Goal: Task Accomplishment & Management: Manage account settings

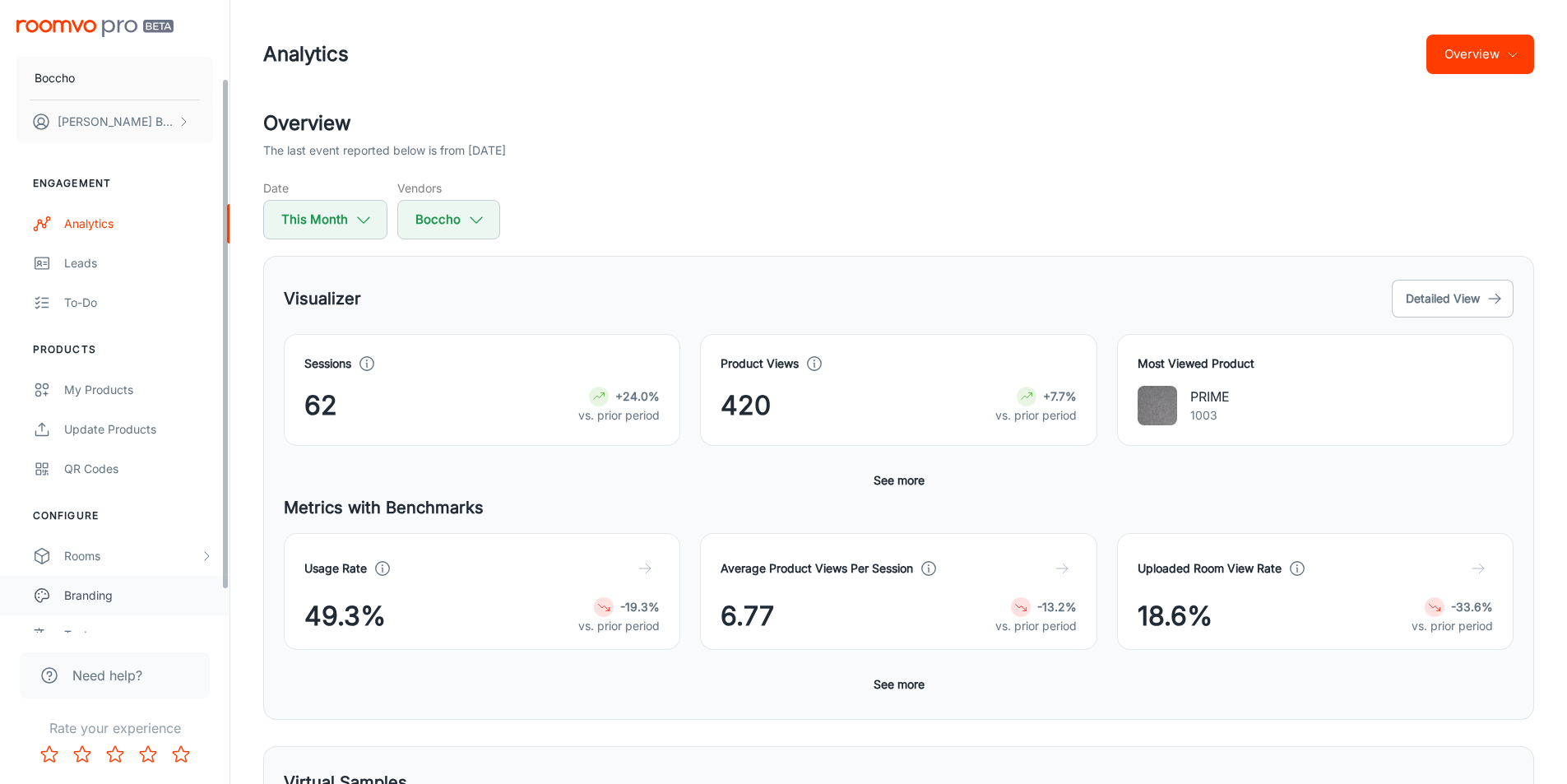
scroll to position [149, 0]
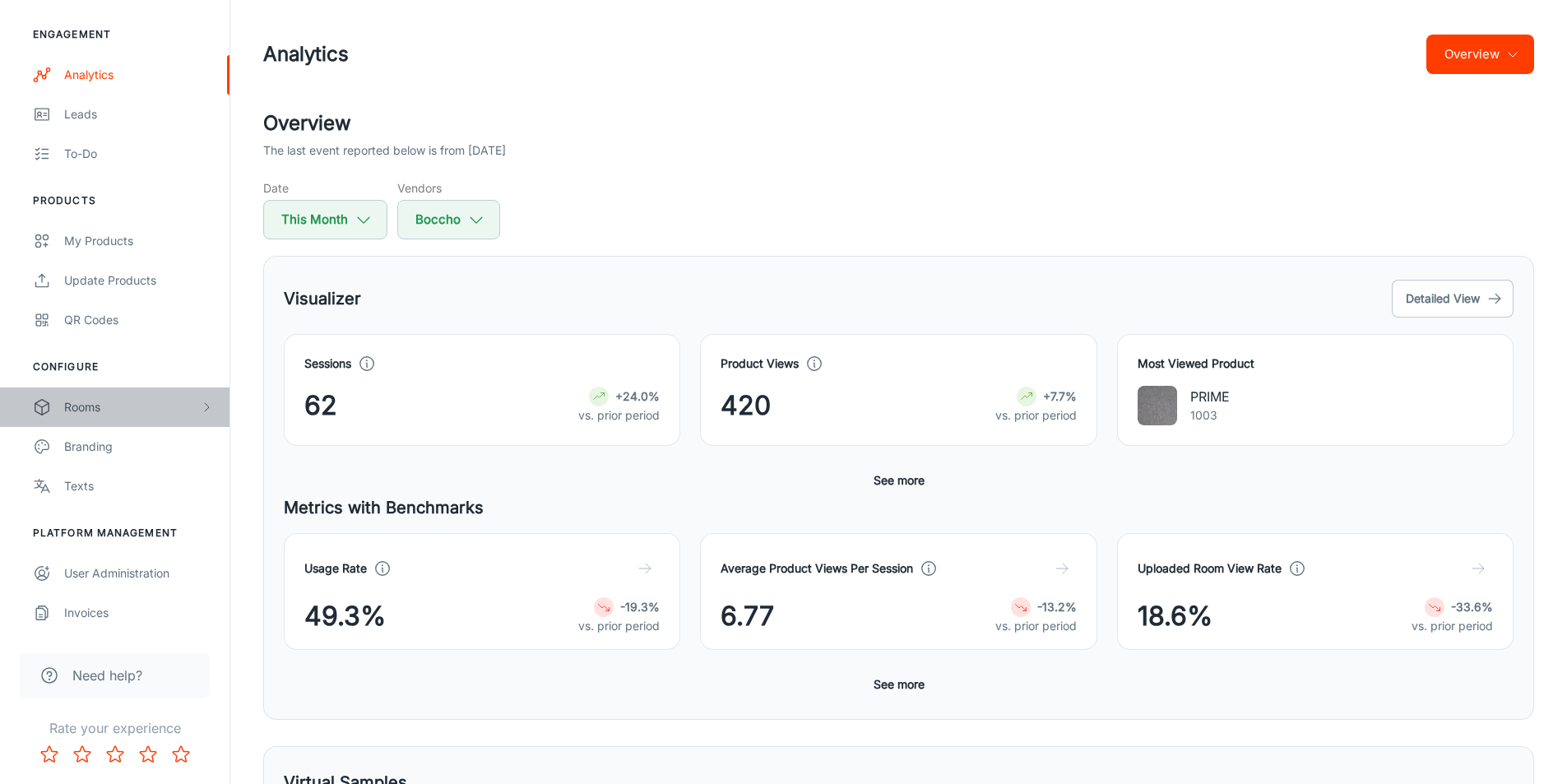
click at [97, 405] on div "Rooms" at bounding box center [132, 407] width 136 height 18
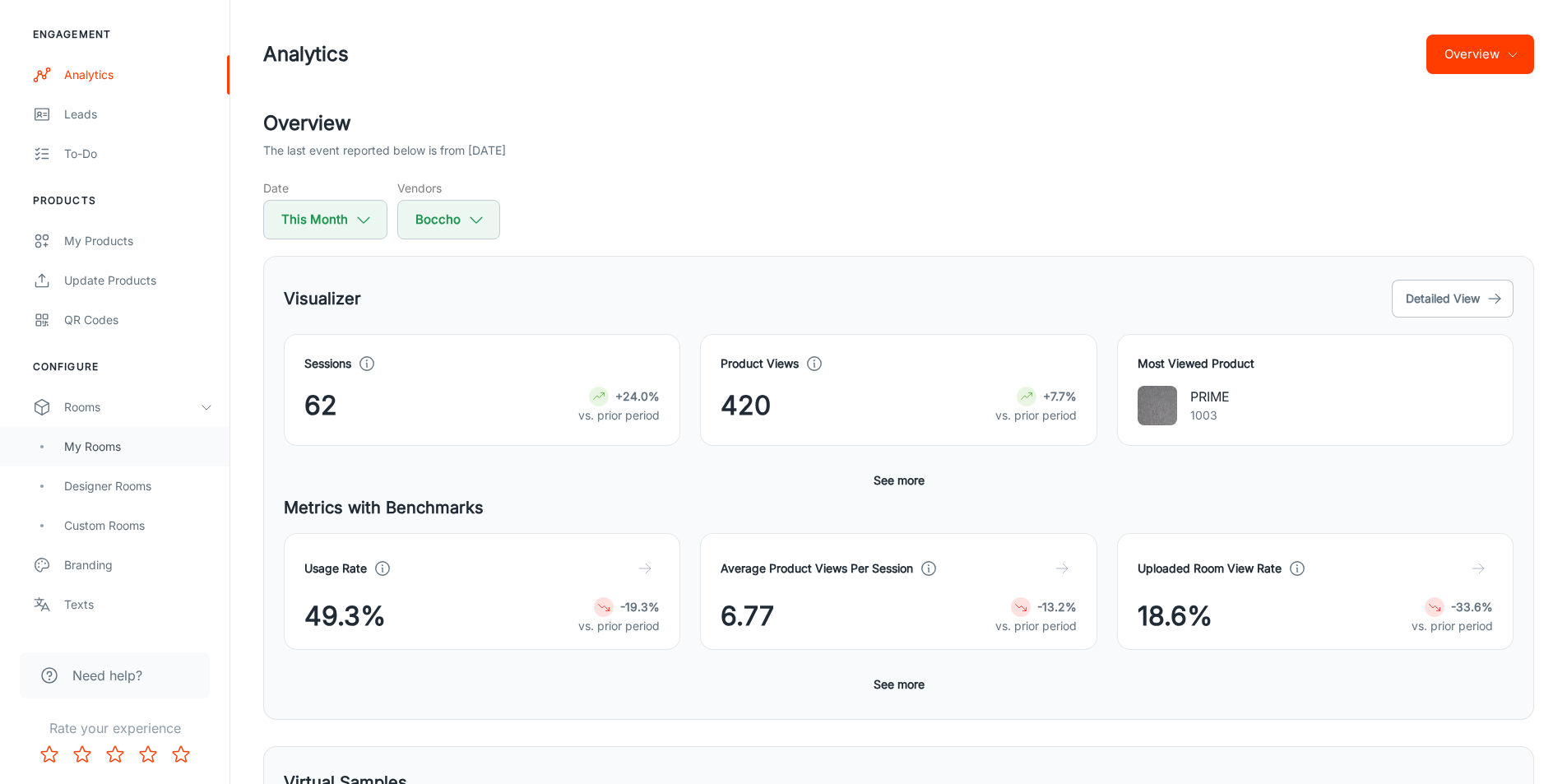
click at [121, 448] on div "My Rooms" at bounding box center [139, 446] width 149 height 18
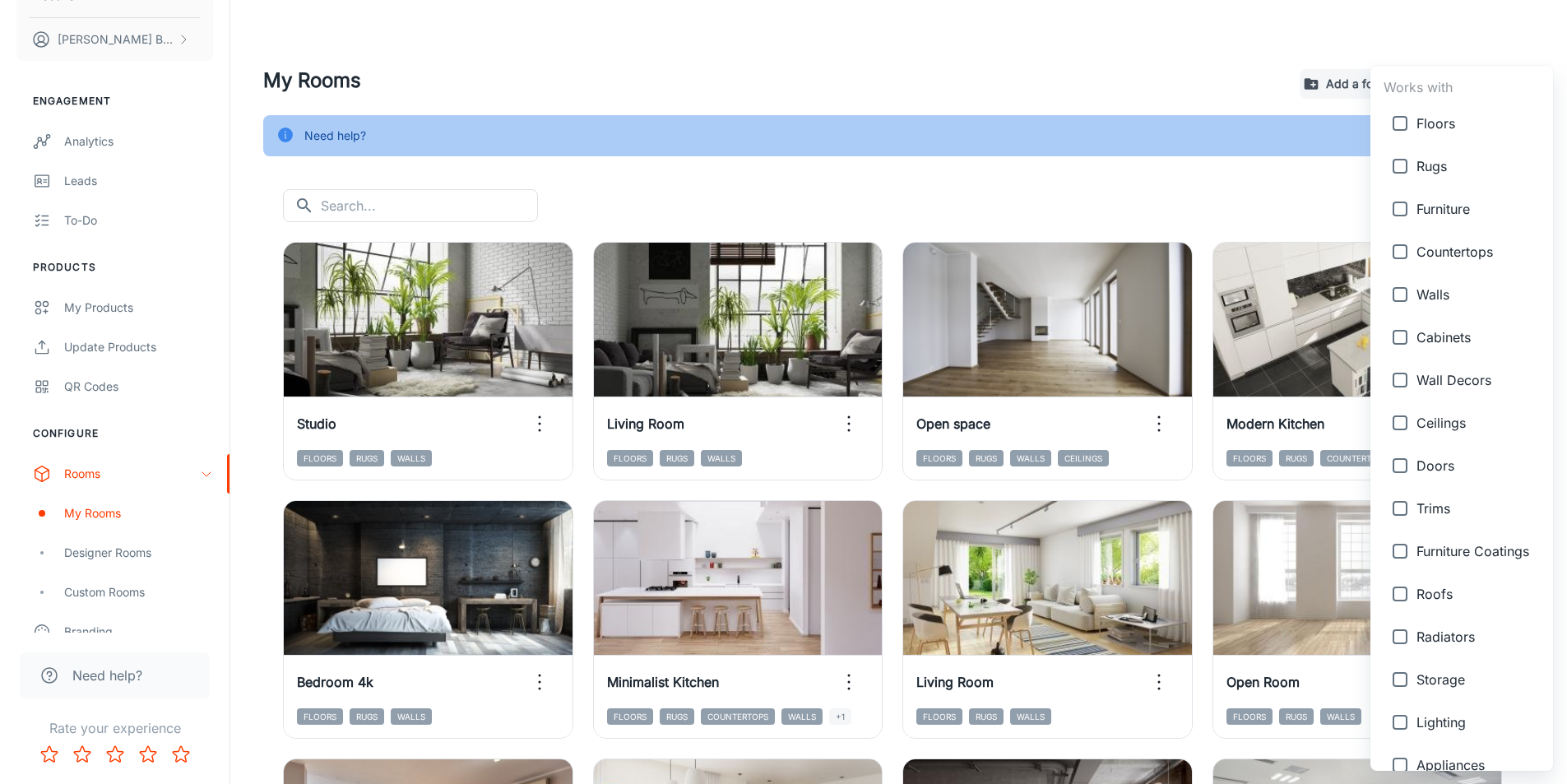
click at [1497, 209] on body "Boccho Tomasz Bochenski Engagement Analytics Leads To-do Products My Products U…" at bounding box center [784, 392] width 1567 height 784
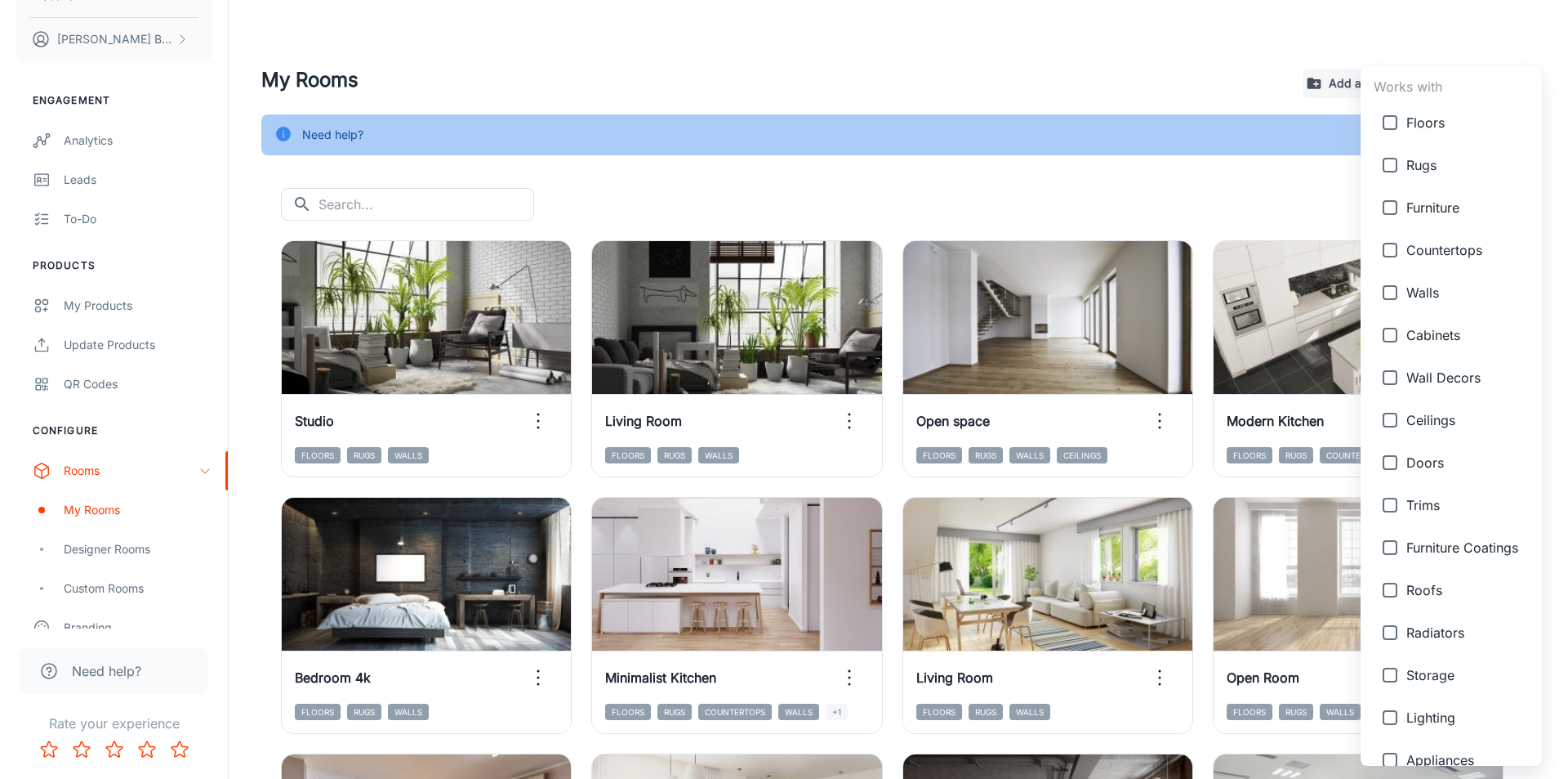
click at [1256, 209] on div at bounding box center [784, 390] width 1568 height 779
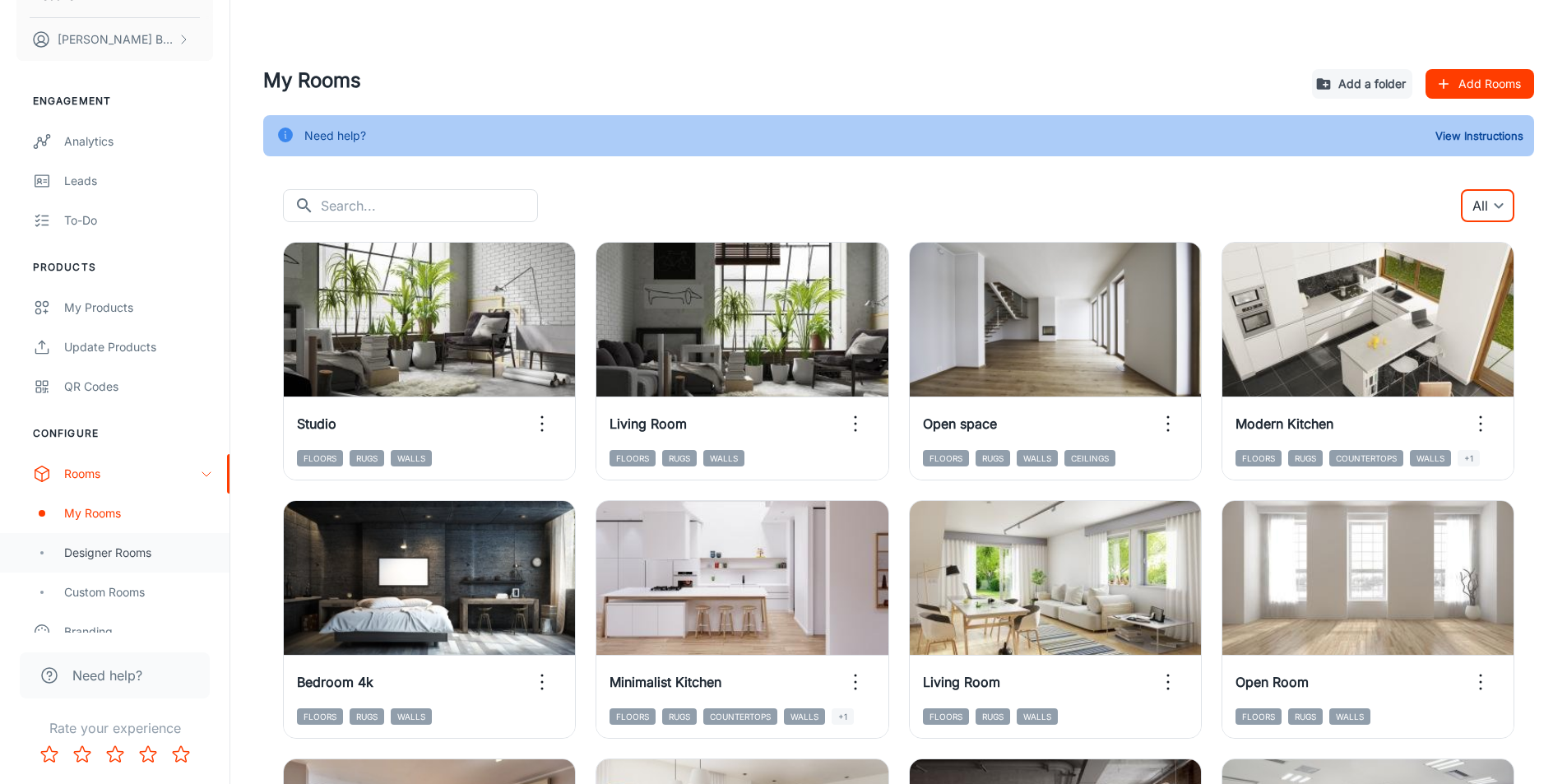
click at [153, 558] on div "Designer Rooms" at bounding box center [139, 552] width 149 height 18
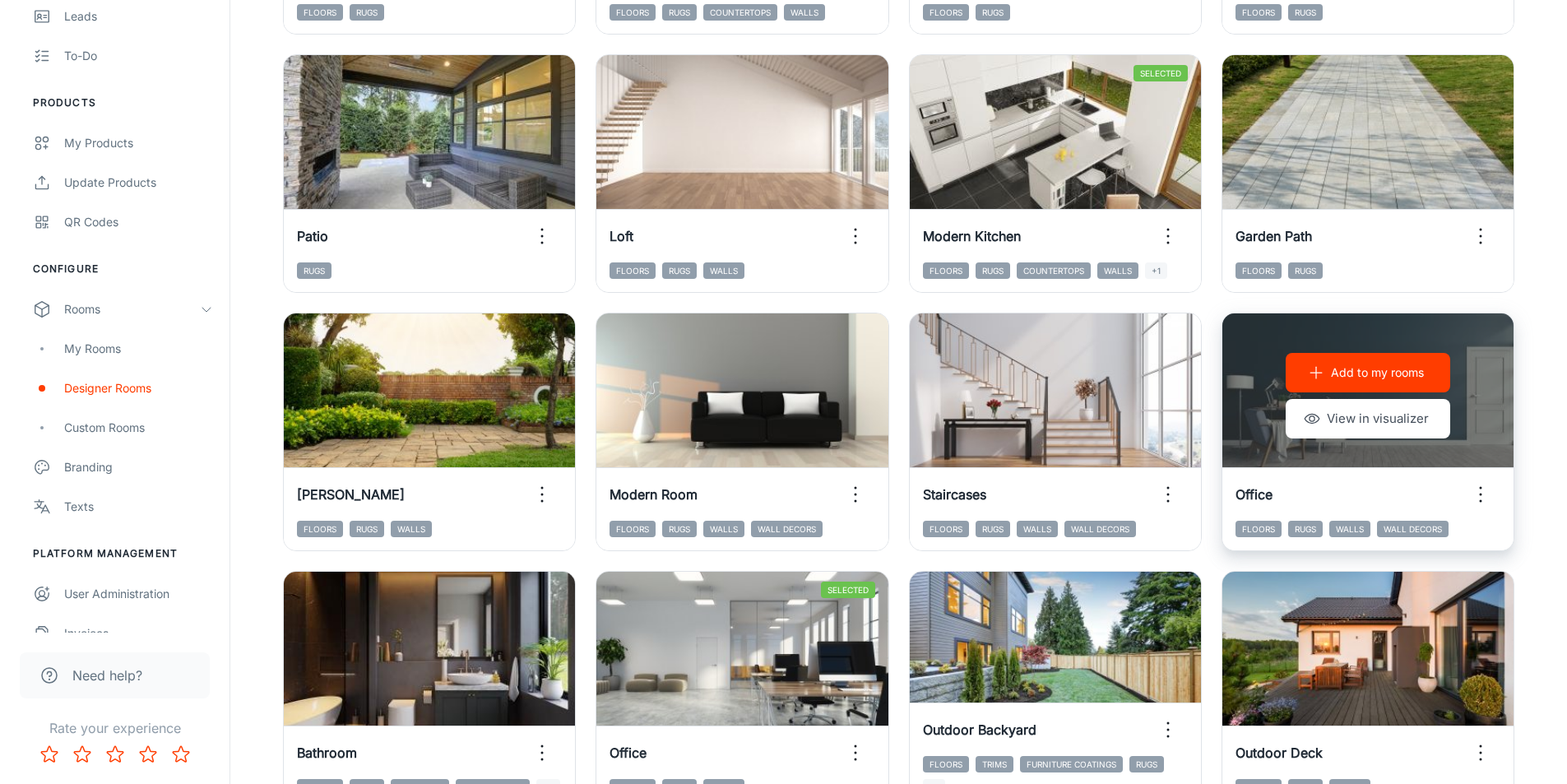
scroll to position [576, 0]
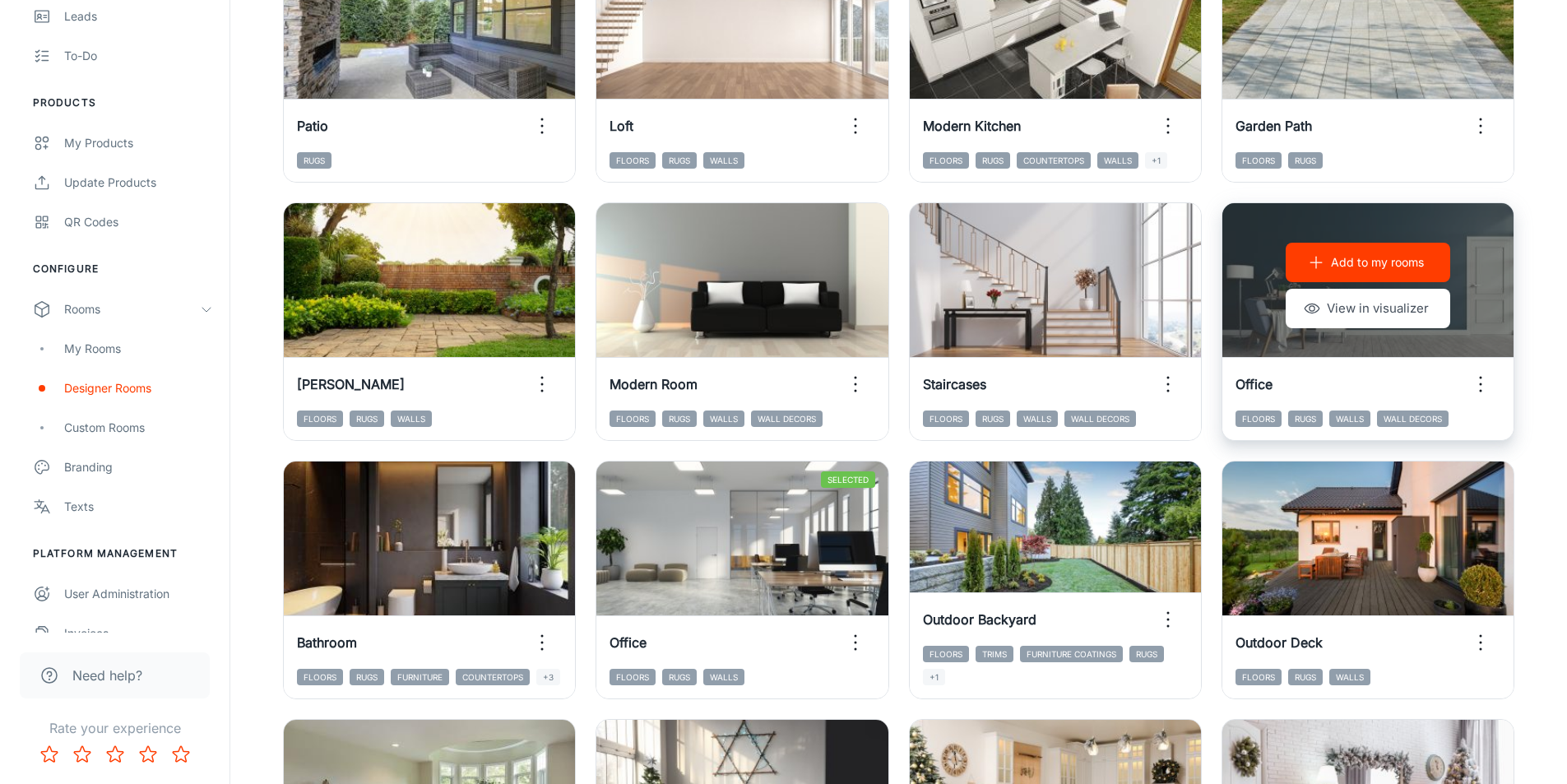
click at [1387, 267] on p "Add to my rooms" at bounding box center [1377, 262] width 93 height 18
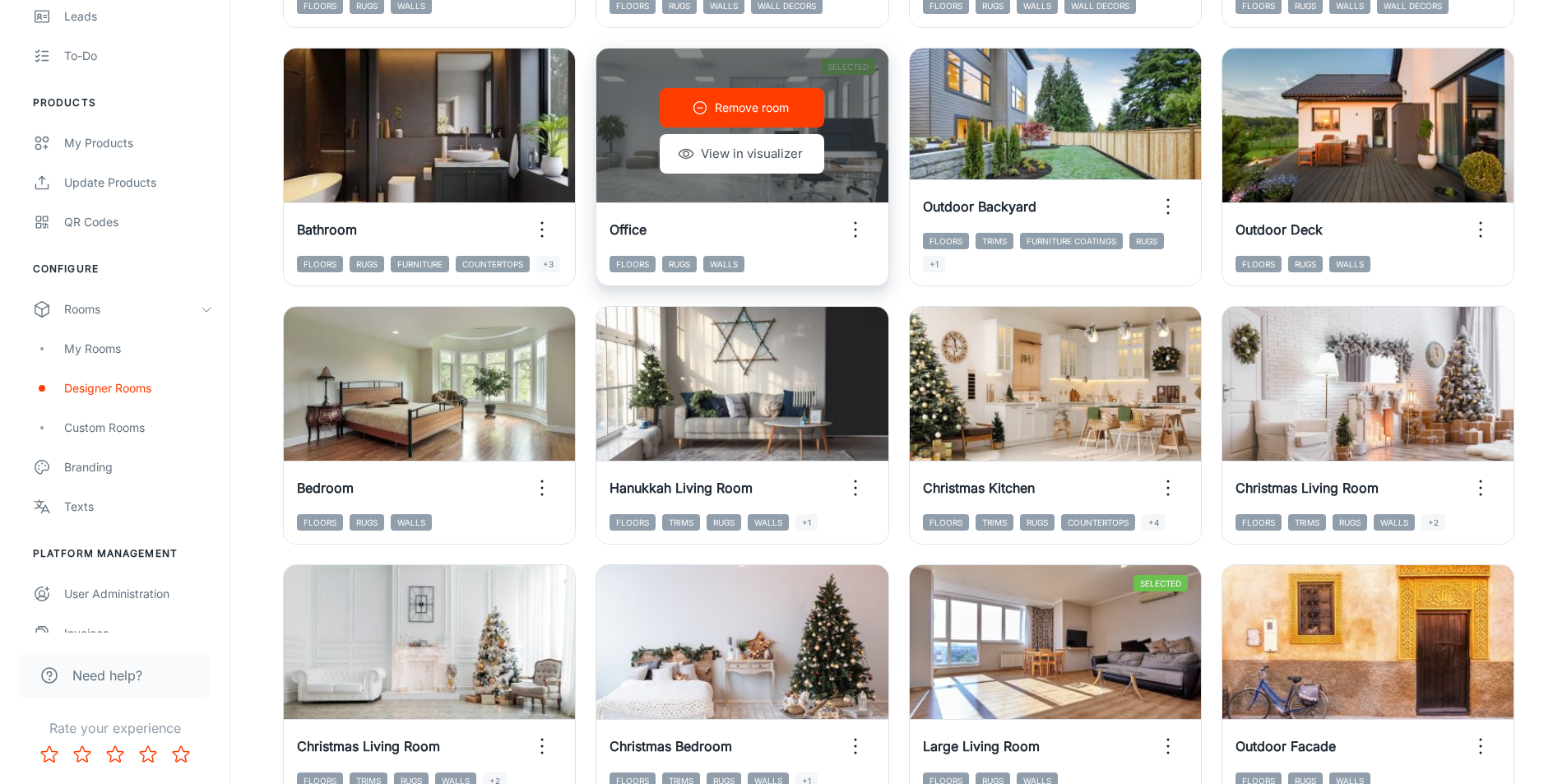
scroll to position [1069, 0]
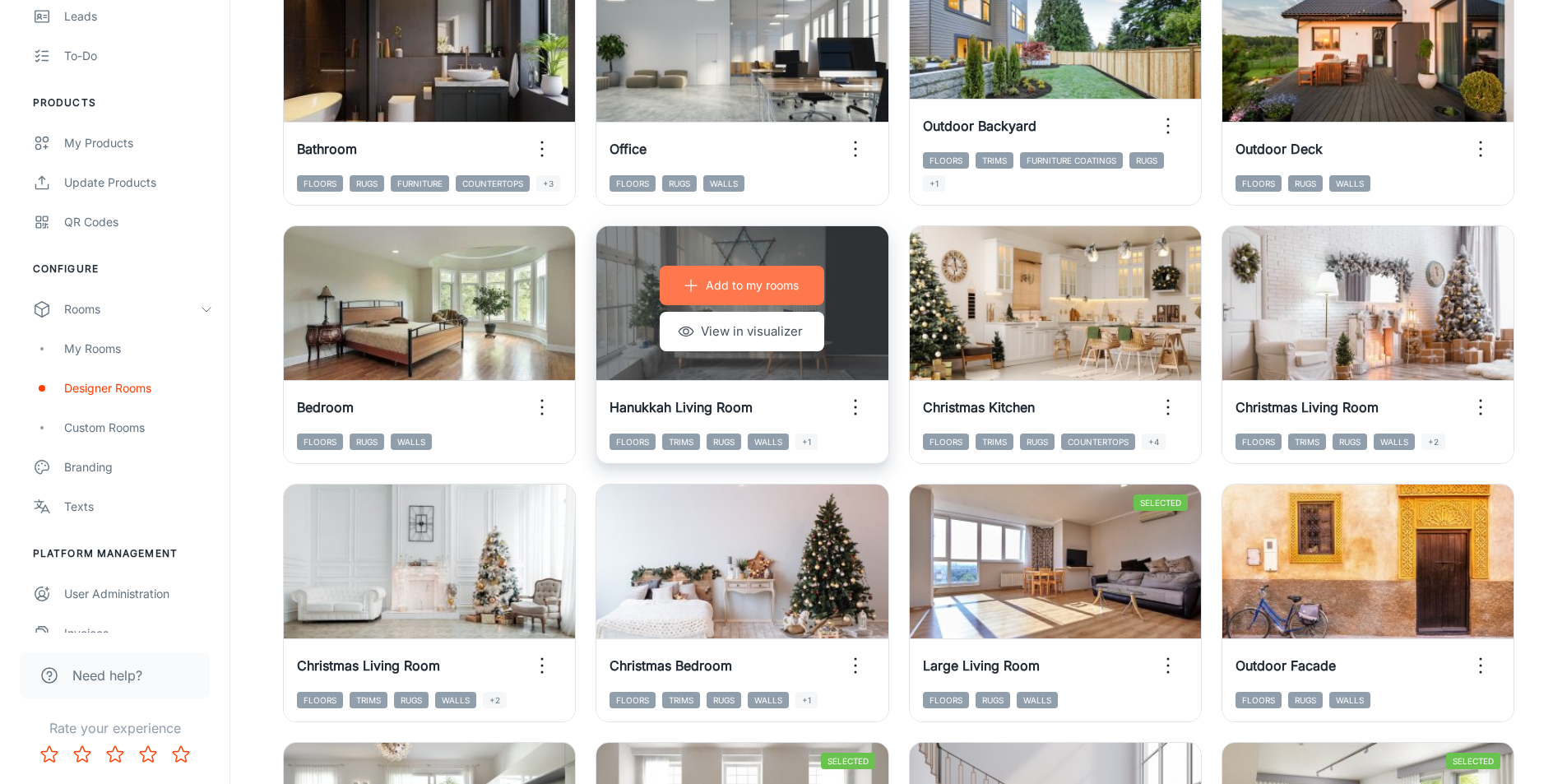
click at [788, 290] on p "Add to my rooms" at bounding box center [752, 285] width 93 height 18
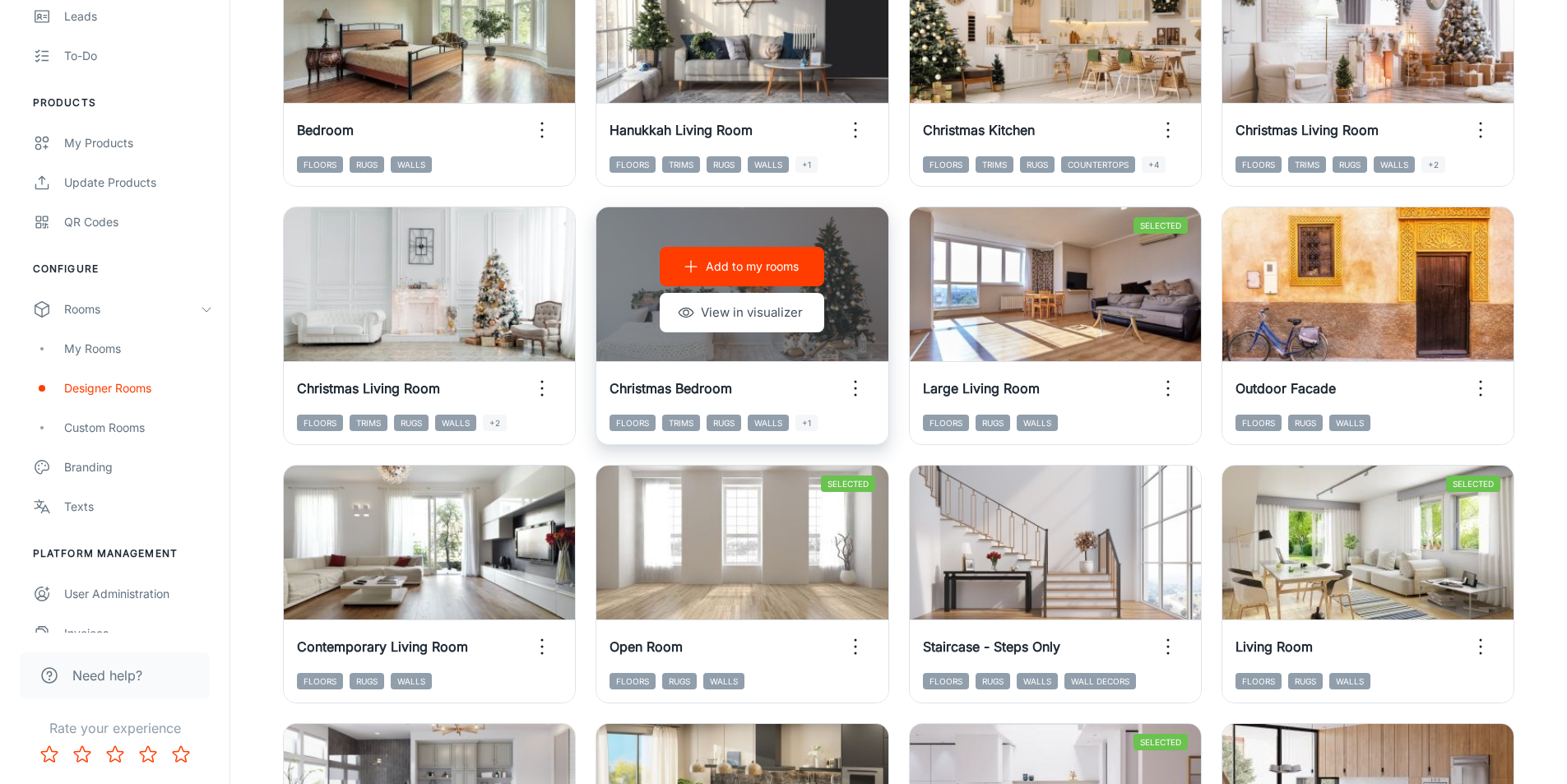
scroll to position [1398, 0]
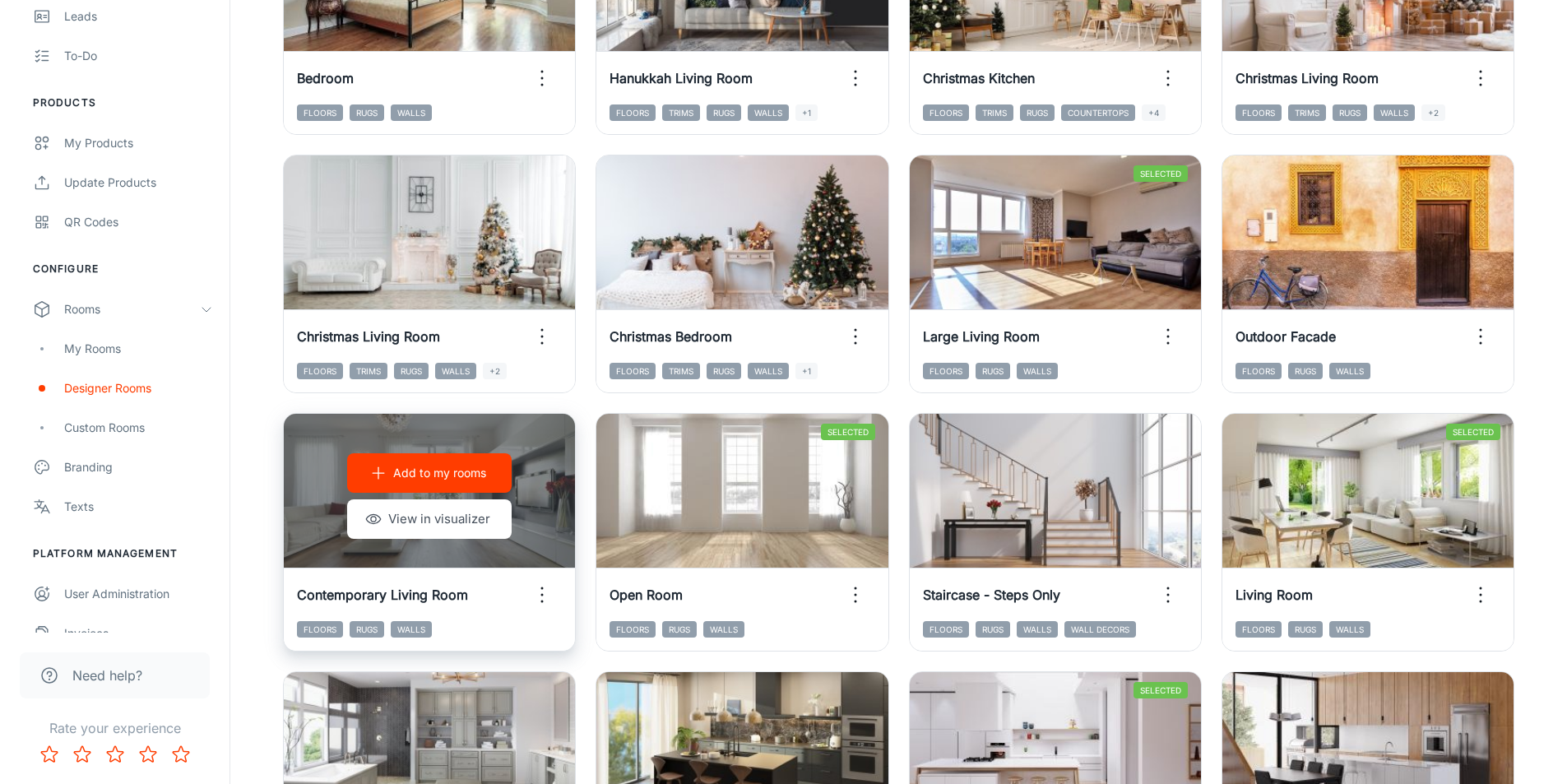
click at [477, 476] on p "Add to my rooms" at bounding box center [439, 472] width 93 height 18
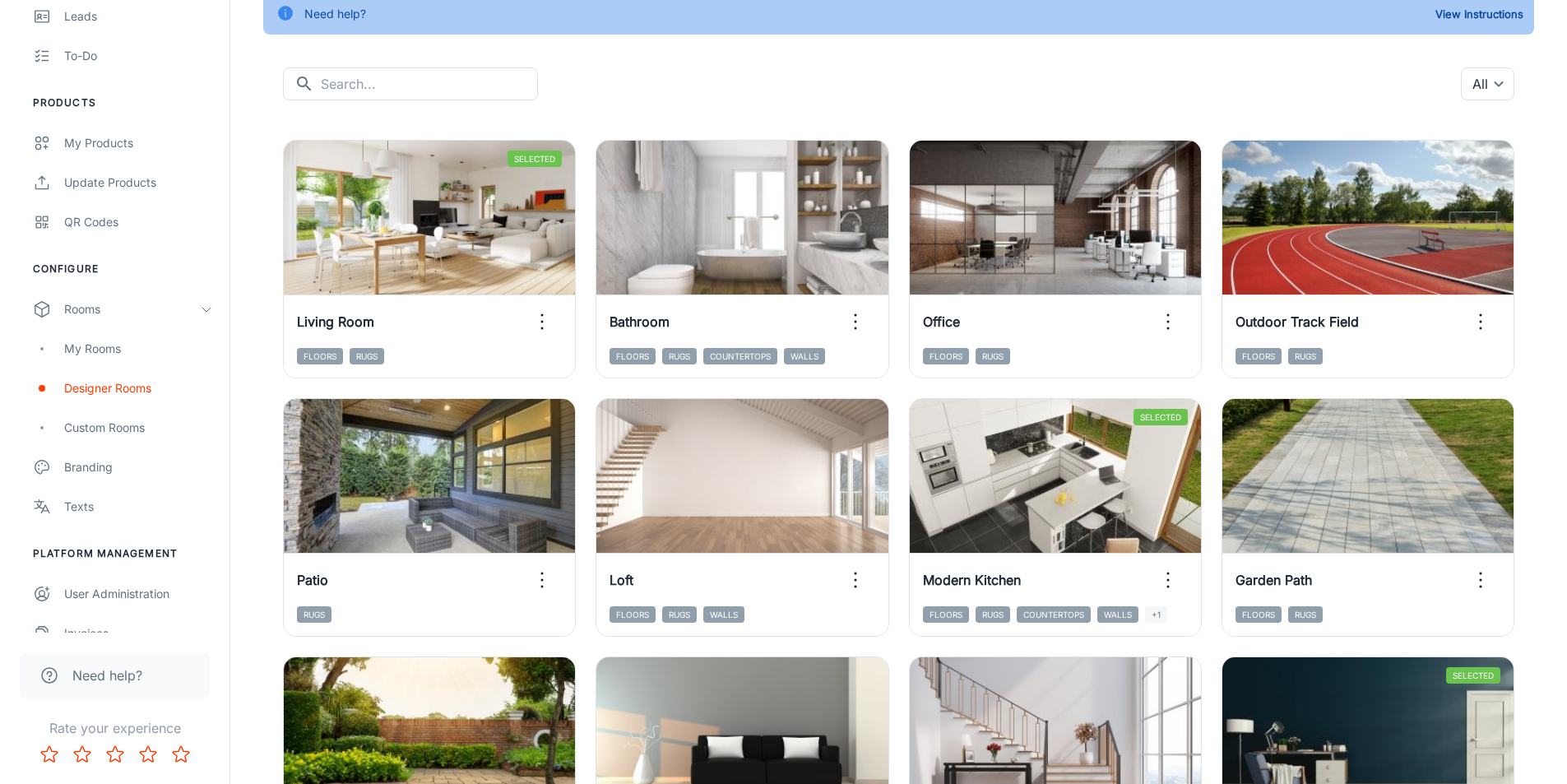
scroll to position [0, 0]
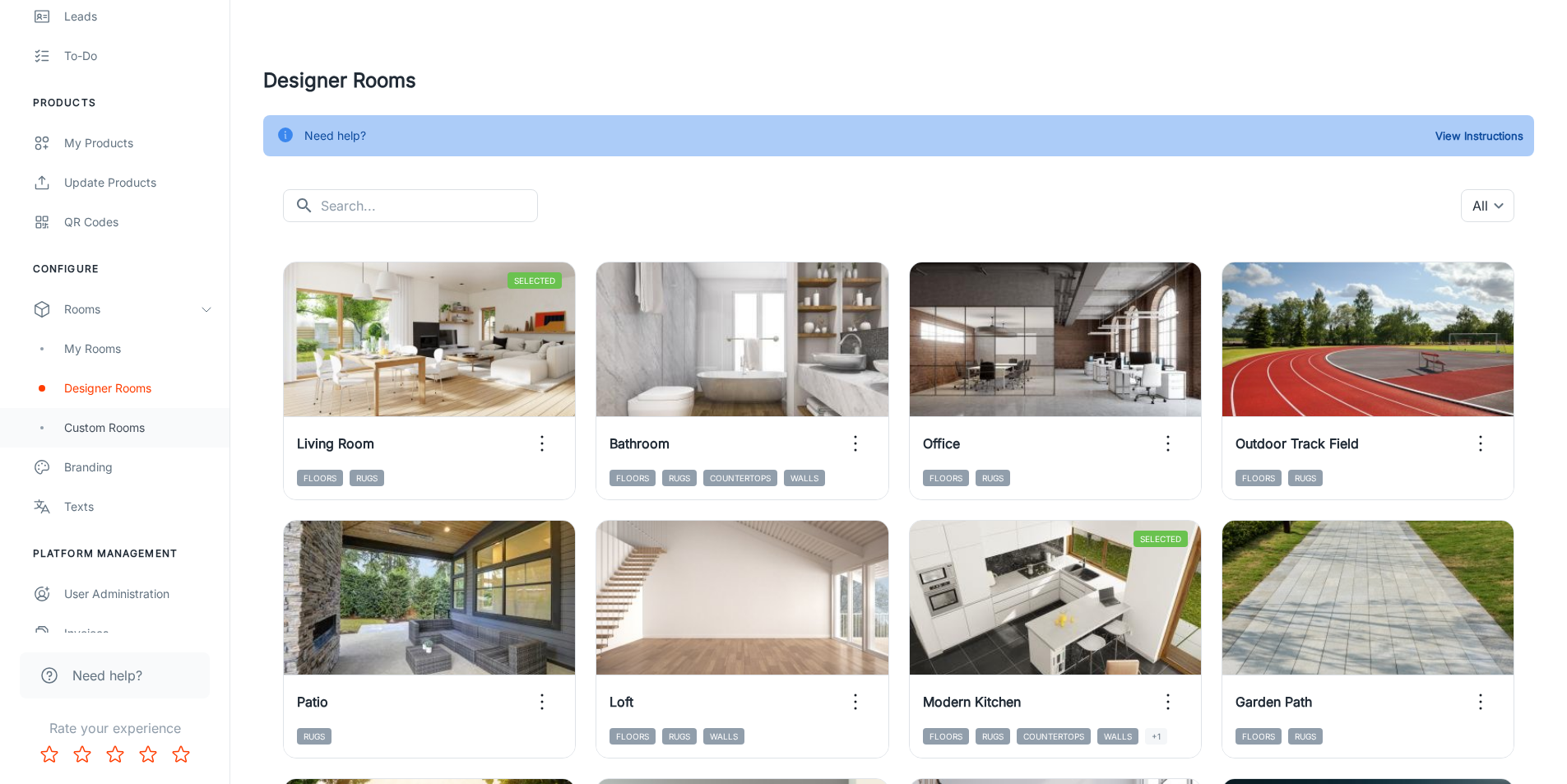
click at [132, 429] on div "Custom Rooms" at bounding box center [139, 427] width 149 height 18
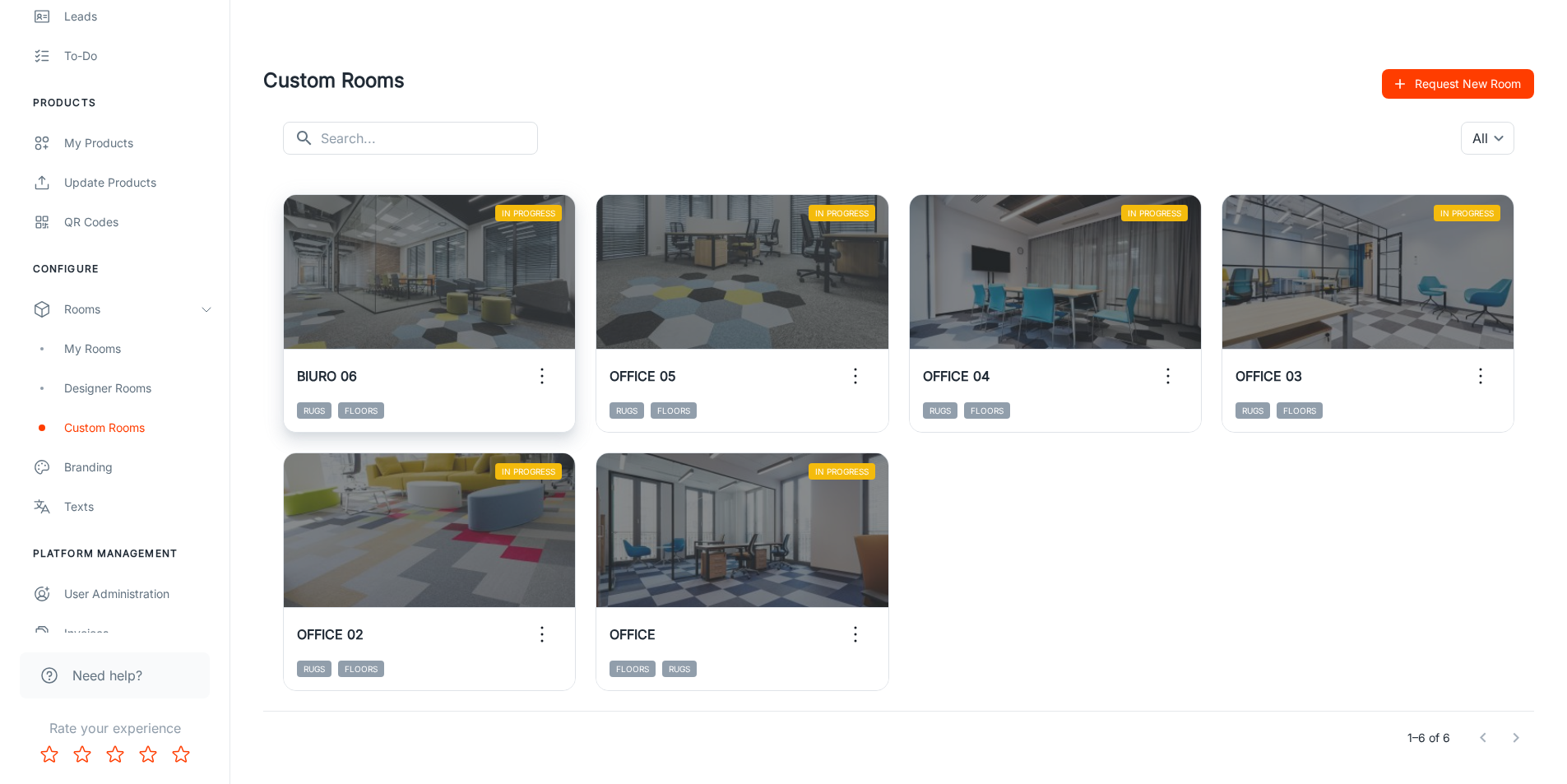
click at [536, 218] on span "In Progress" at bounding box center [528, 213] width 66 height 17
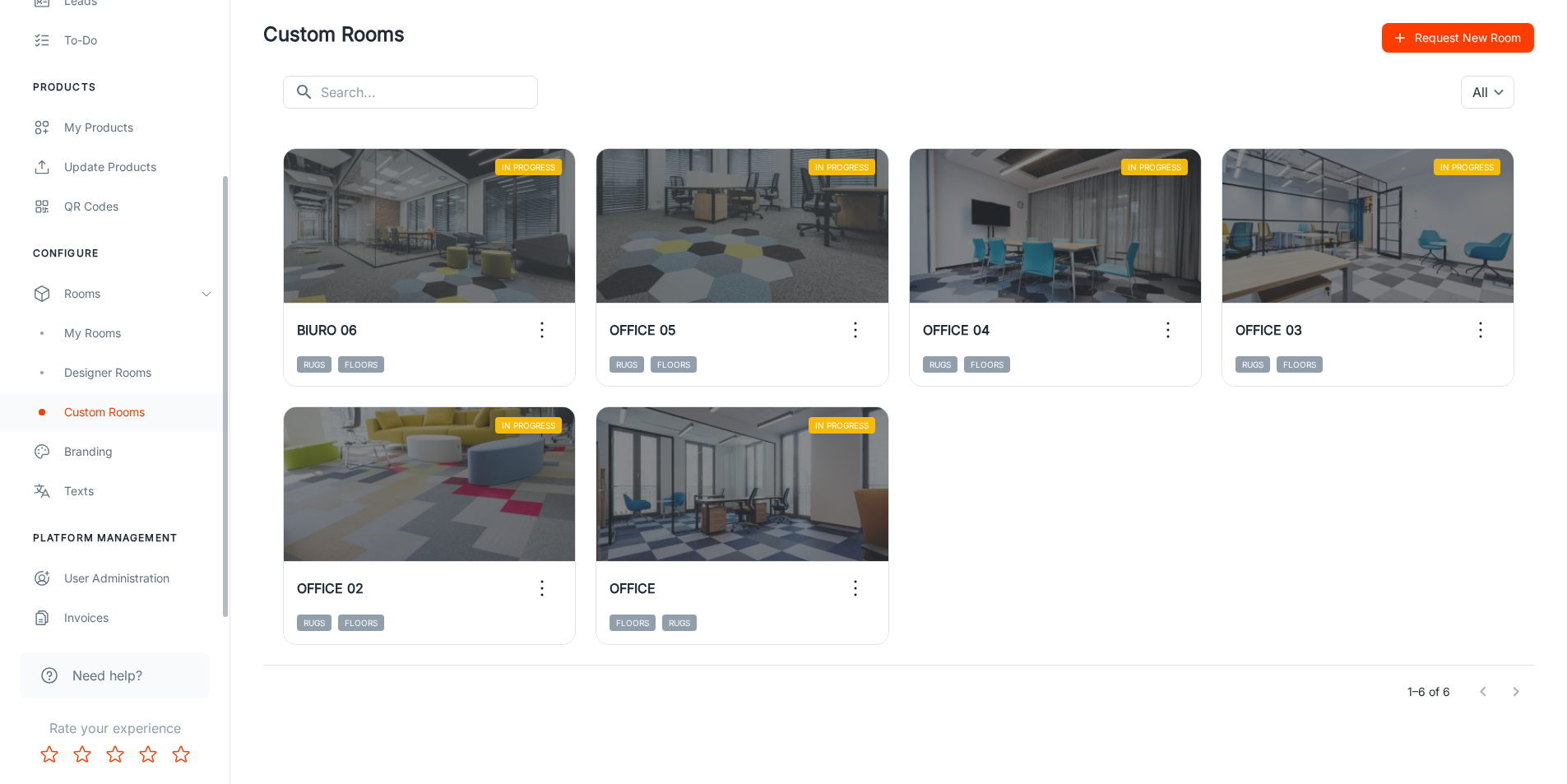
scroll to position [267, 0]
click at [164, 501] on link "Texts" at bounding box center [114, 485] width 229 height 39
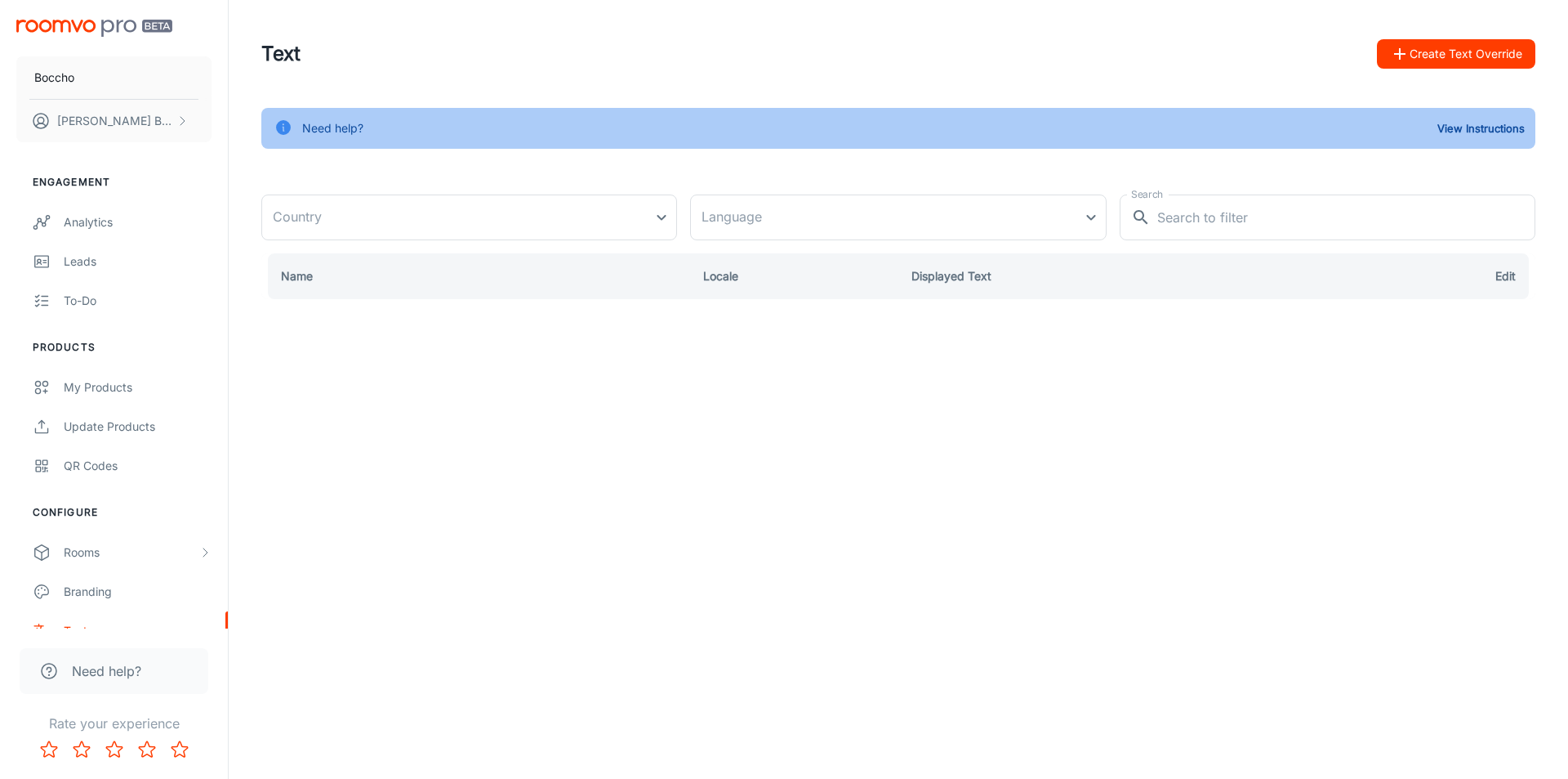
type input "United States"
type input "en-us"
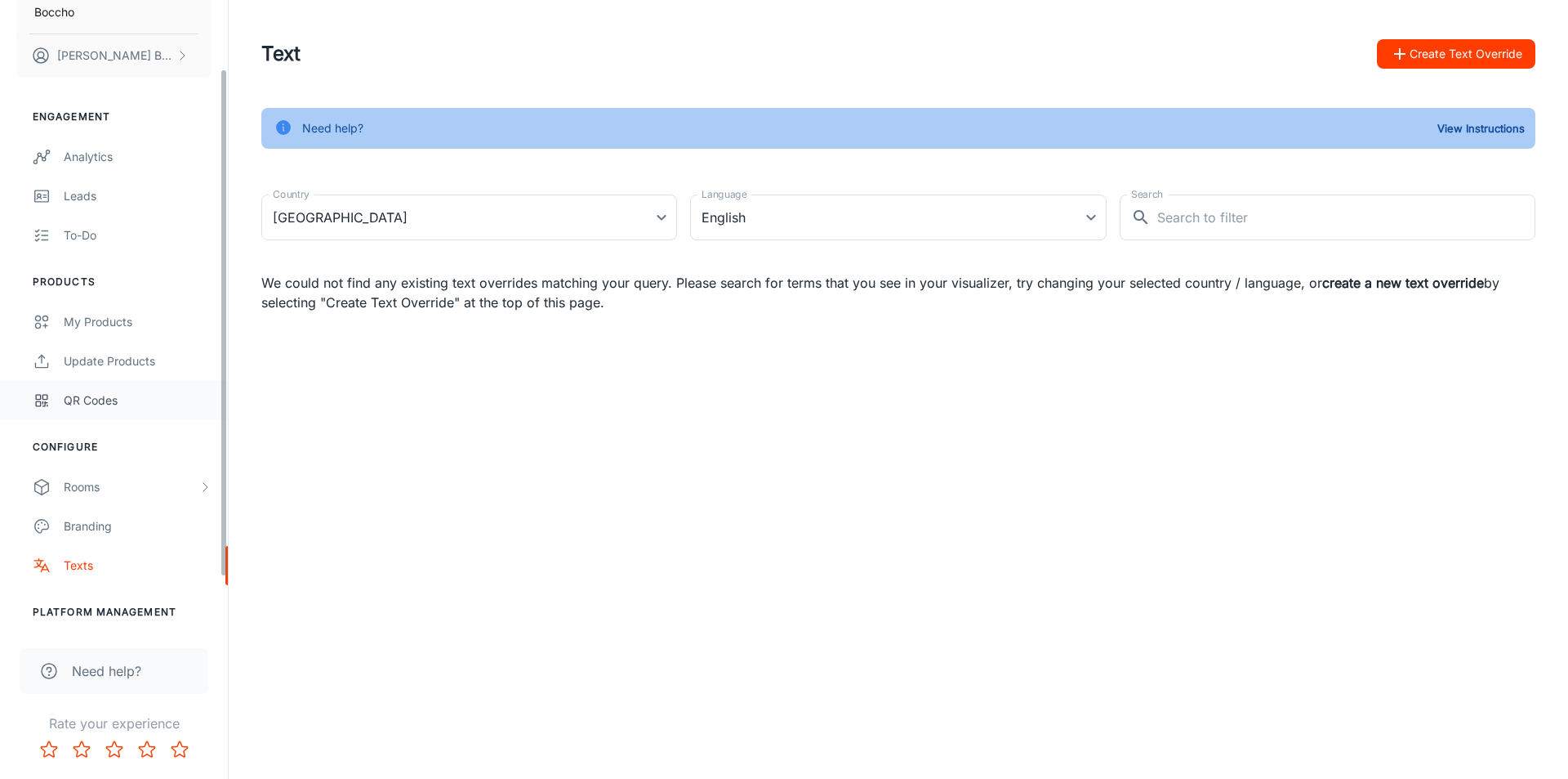
scroll to position [148, 0]
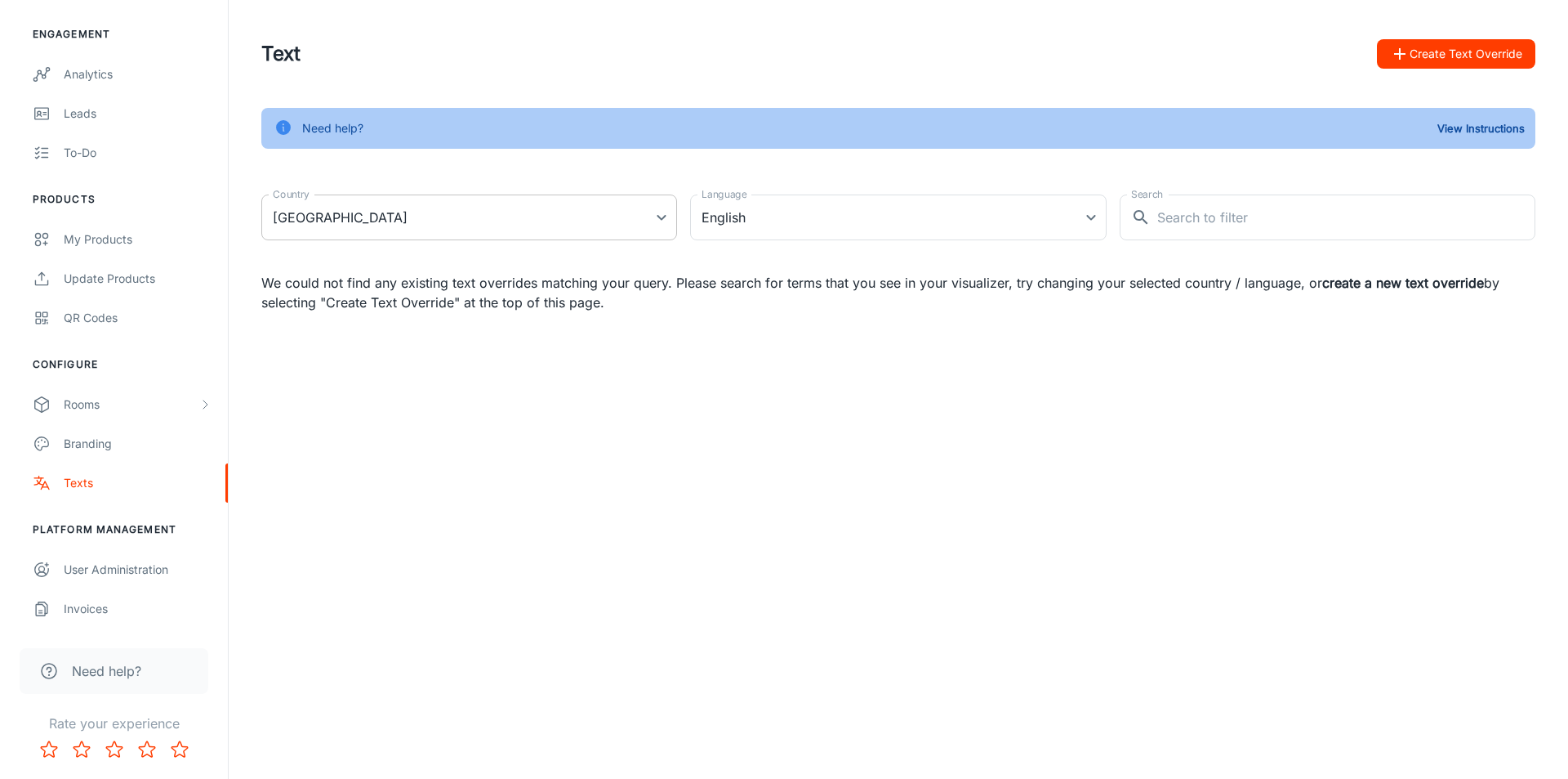
click at [665, 225] on body "Boccho Tomasz Bochenski Engagement Analytics Leads To-do Products My Products U…" at bounding box center [784, 390] width 1568 height 779
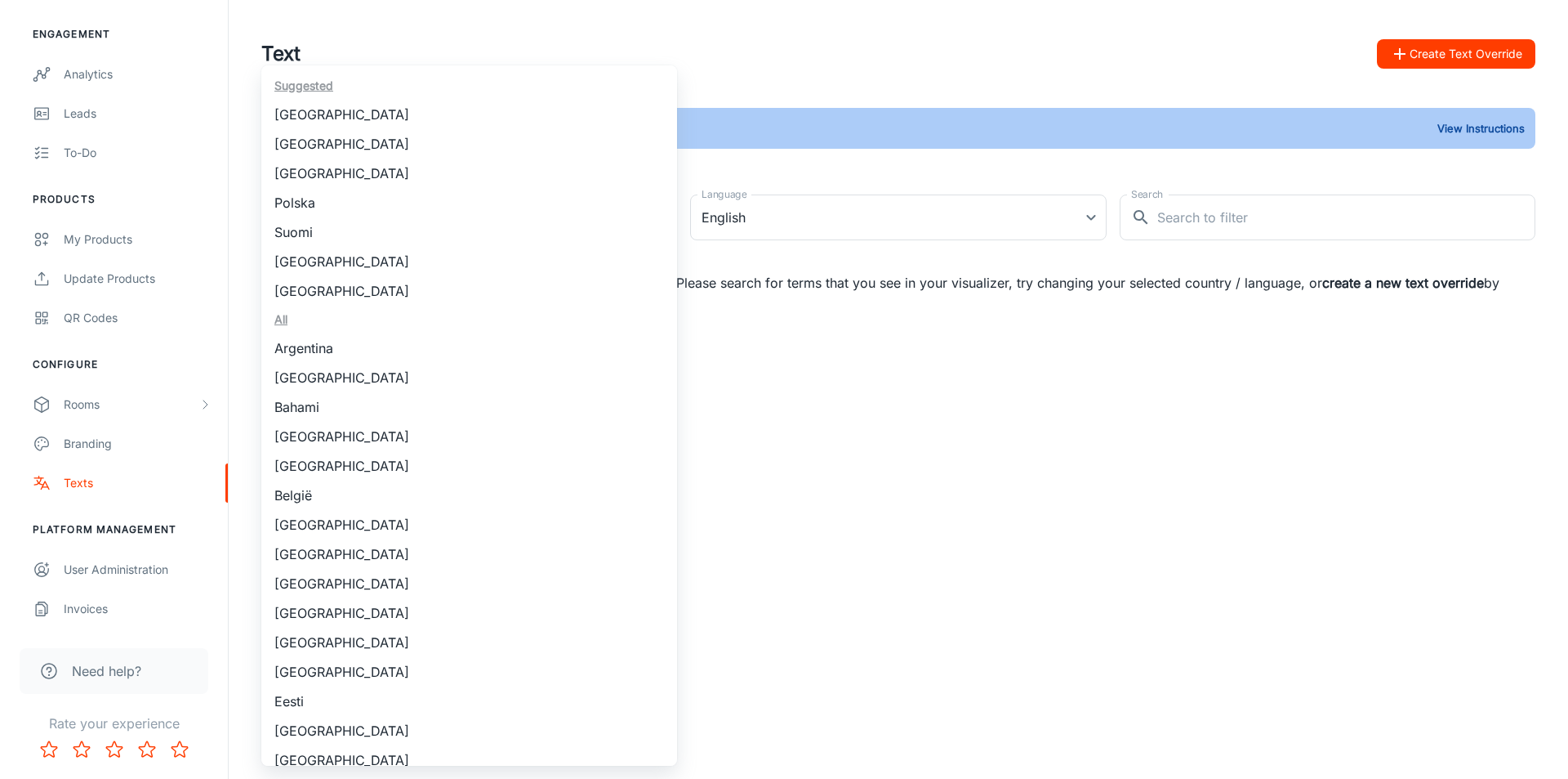
scroll to position [1463, 0]
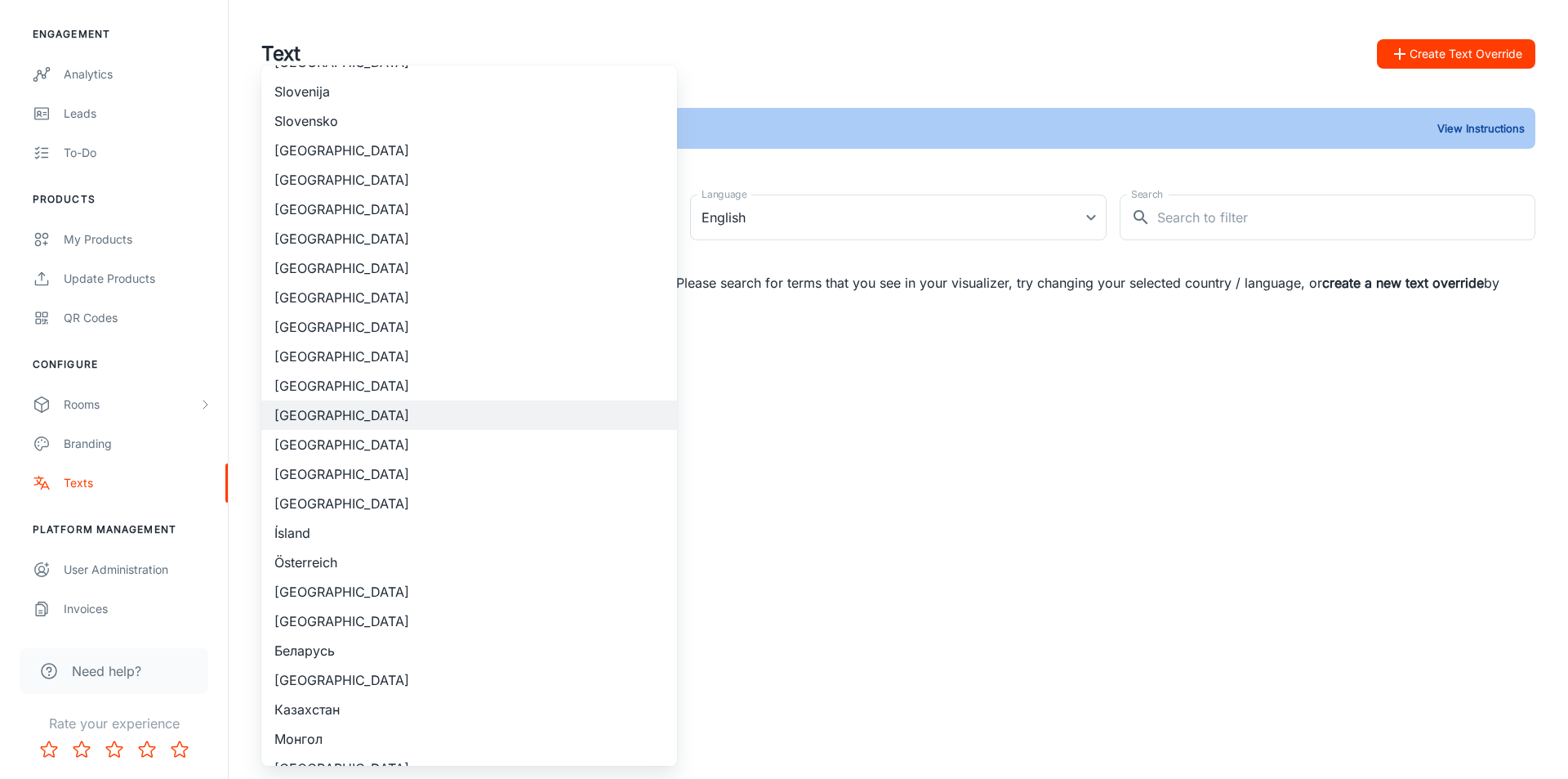
click at [1134, 487] on div at bounding box center [784, 390] width 1568 height 779
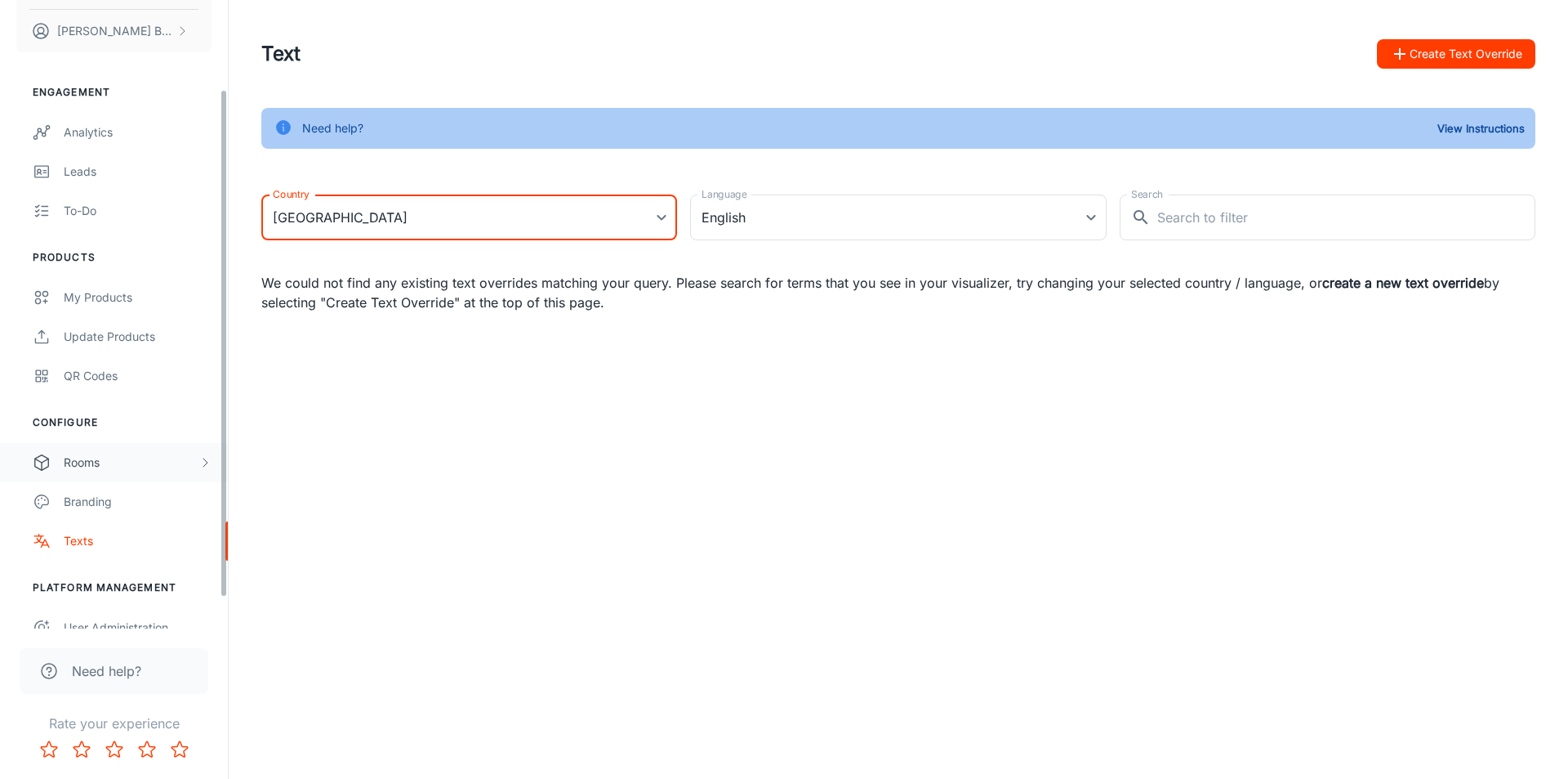
scroll to position [148, 0]
